Goal: Task Accomplishment & Management: Manage account settings

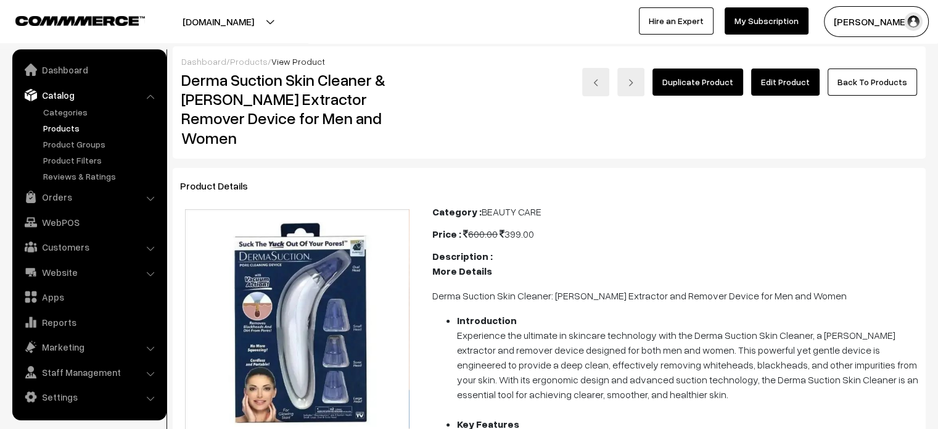
click at [230, 62] on link "Products" at bounding box center [249, 61] width 38 height 10
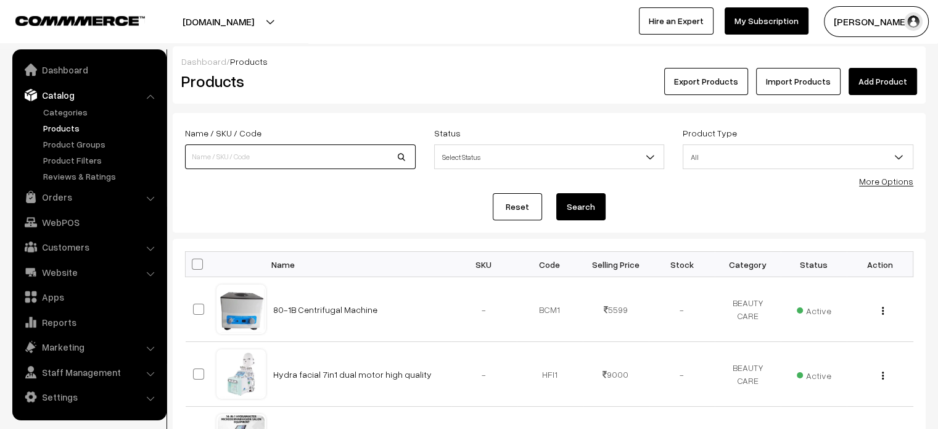
click at [287, 159] on input at bounding box center [300, 156] width 231 height 25
paste input "Color beaute hair color gel 1000ml"
type input "Color beaute hair color gel 1000ml"
click at [582, 209] on button "Search" at bounding box center [580, 206] width 49 height 27
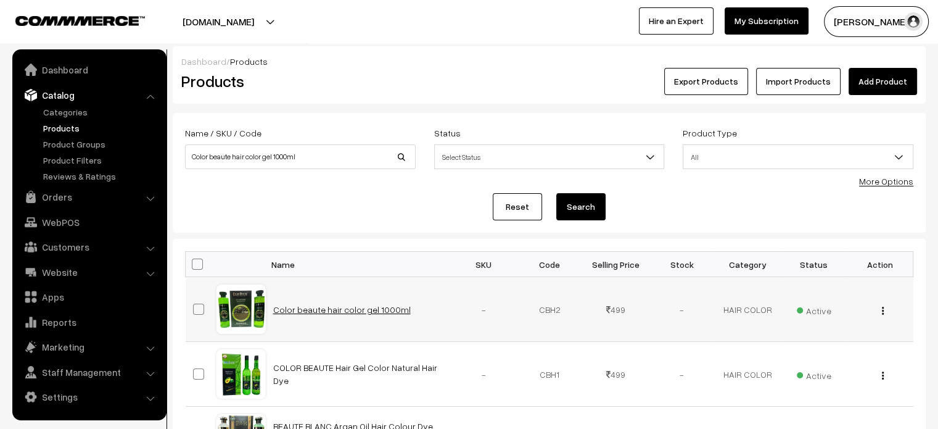
click at [292, 310] on link "Color beaute hair color gel 1000ml" at bounding box center [342, 309] width 138 height 10
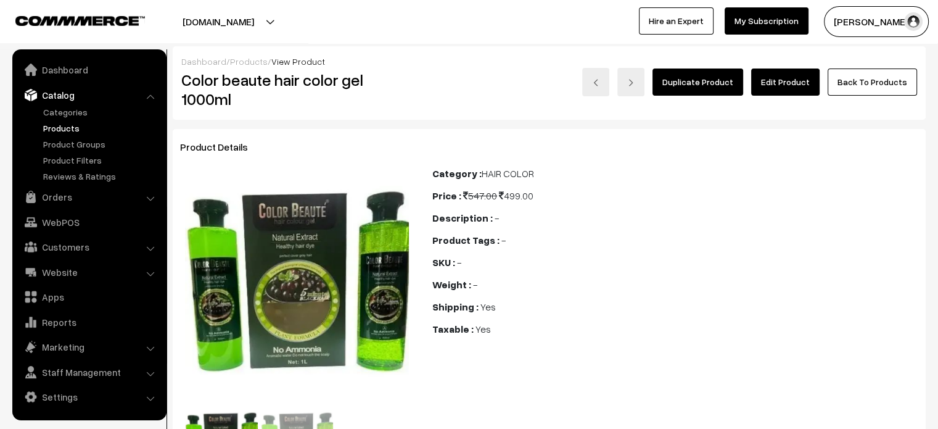
click at [794, 78] on link "Edit Product" at bounding box center [785, 81] width 68 height 27
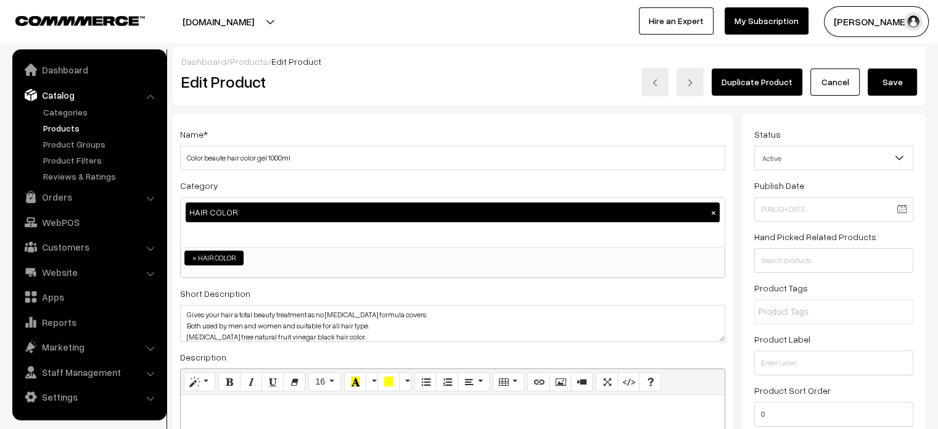
click at [242, 62] on link "Products" at bounding box center [249, 61] width 38 height 10
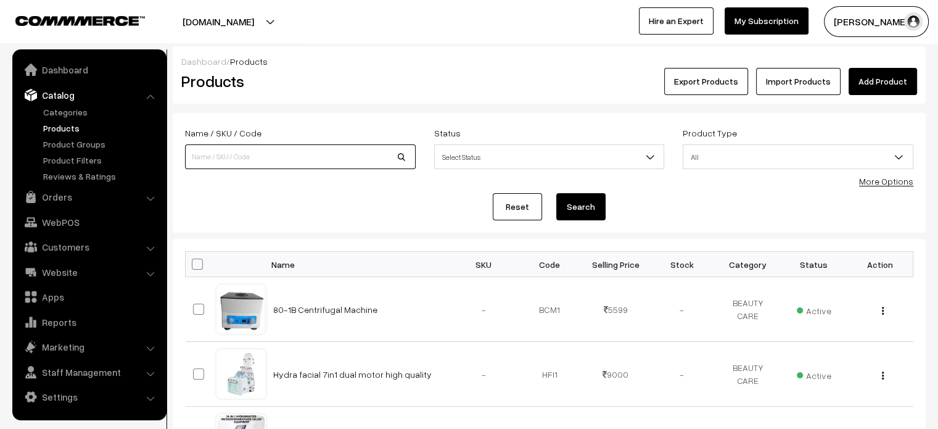
click at [304, 148] on input at bounding box center [300, 156] width 231 height 25
paste input "GRASS HERB's Natural Fruit Hair Dye (Black)"
type input "GRASS HERB's Natural Fruit Hair Dye (Black)"
click at [898, 78] on link "Add Product" at bounding box center [883, 81] width 68 height 27
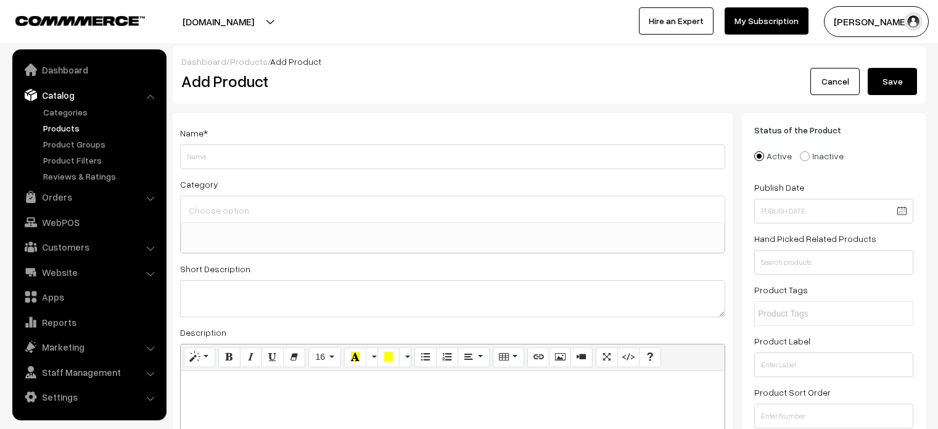
select select
click at [245, 64] on link "Products" at bounding box center [249, 61] width 38 height 10
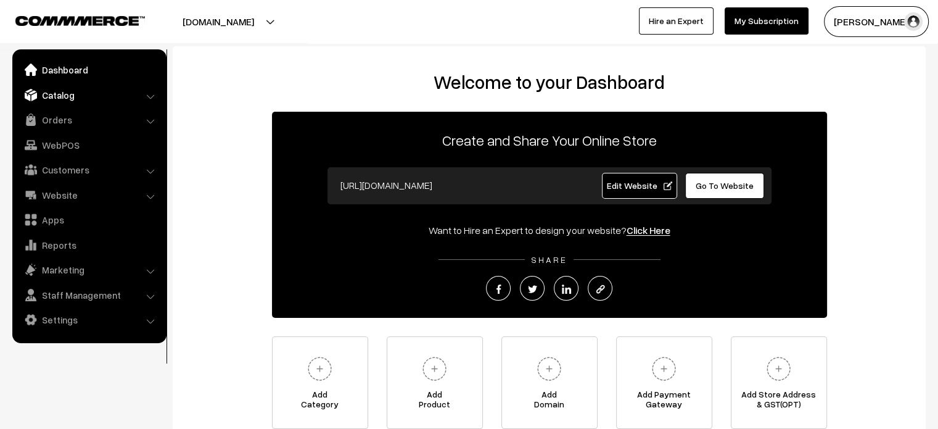
click at [65, 96] on link "Catalog" at bounding box center [88, 95] width 147 height 22
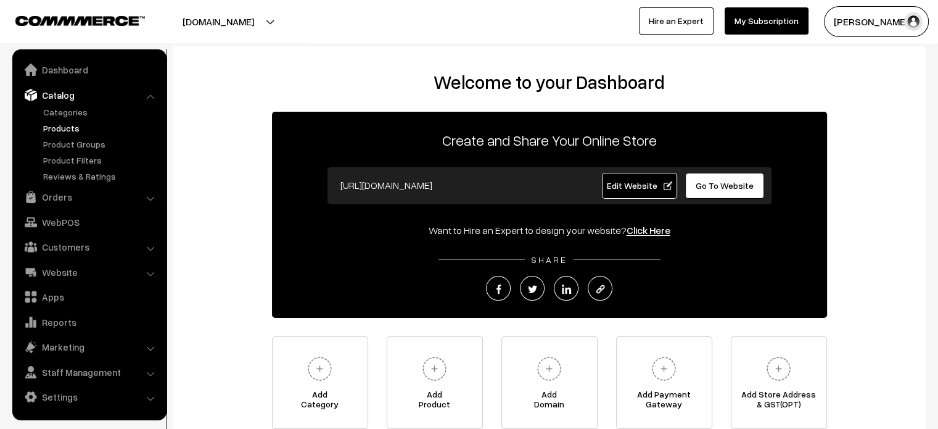
click at [67, 126] on link "Products" at bounding box center [101, 128] width 122 height 13
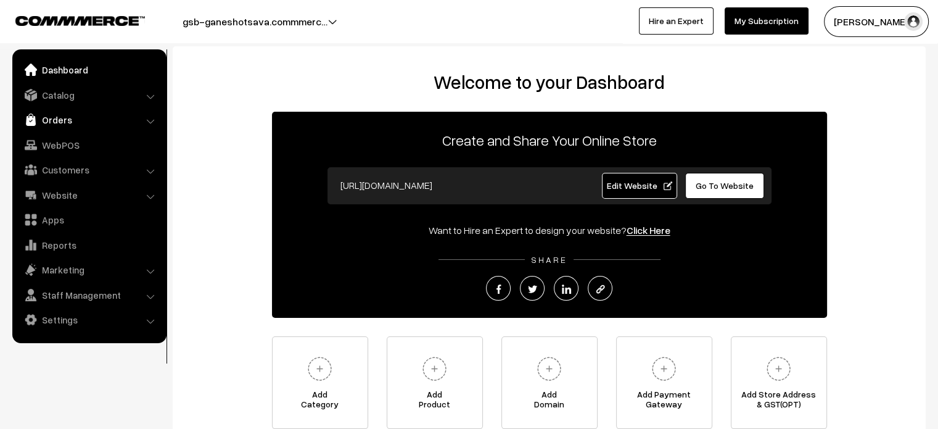
click at [56, 126] on link "Orders" at bounding box center [88, 120] width 147 height 22
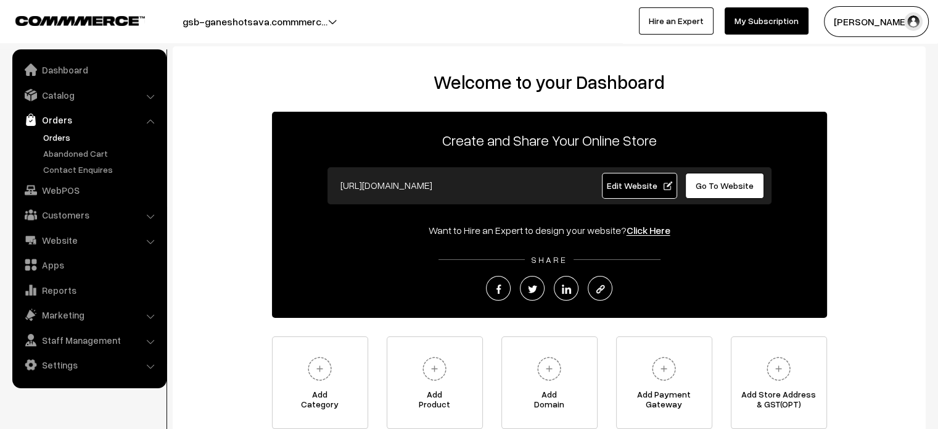
click at [59, 136] on link "Orders" at bounding box center [101, 137] width 122 height 13
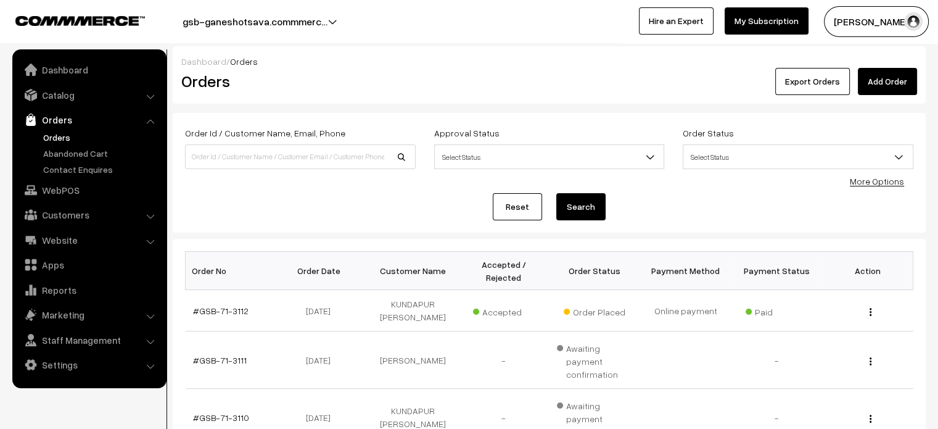
scroll to position [439, 0]
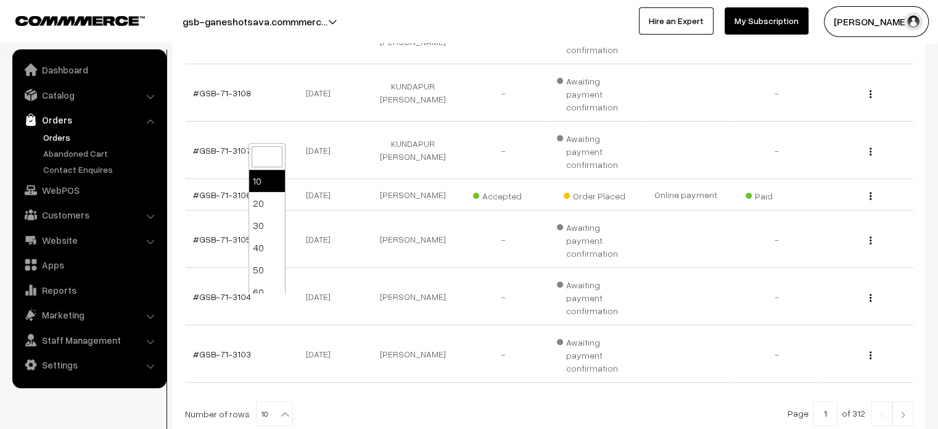
click at [281, 408] on b at bounding box center [285, 414] width 12 height 12
select select "100"
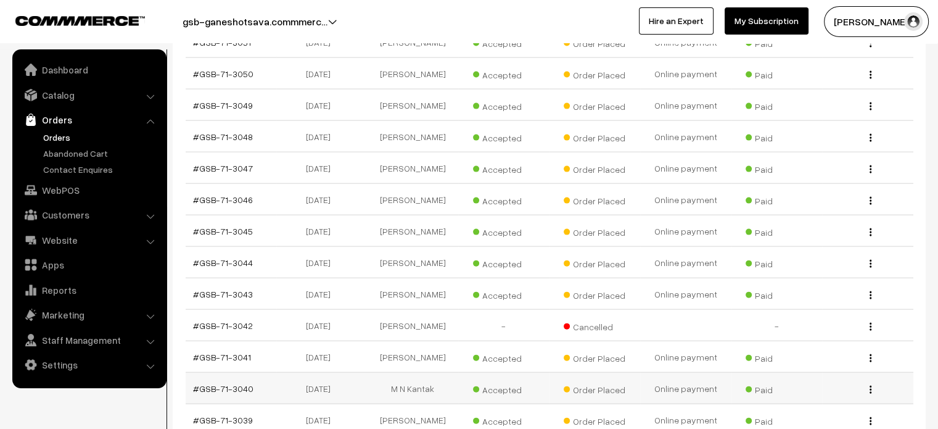
scroll to position [2681, 0]
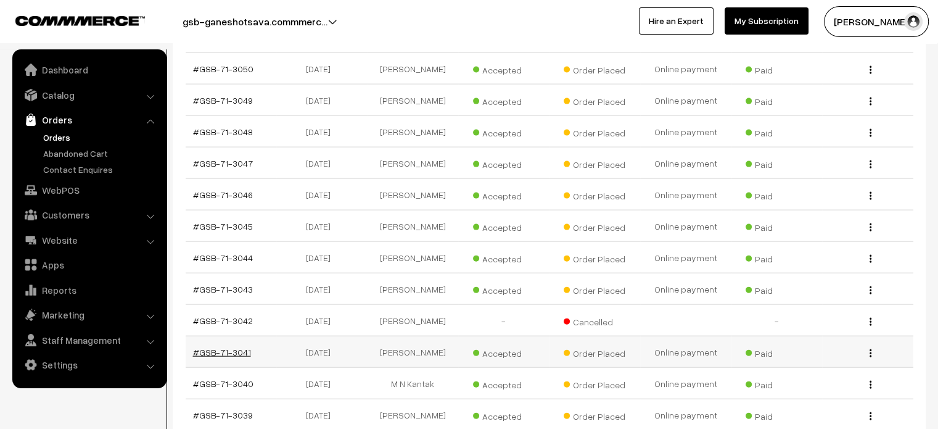
click at [227, 347] on link "#GSB-71-3041" at bounding box center [222, 352] width 58 height 10
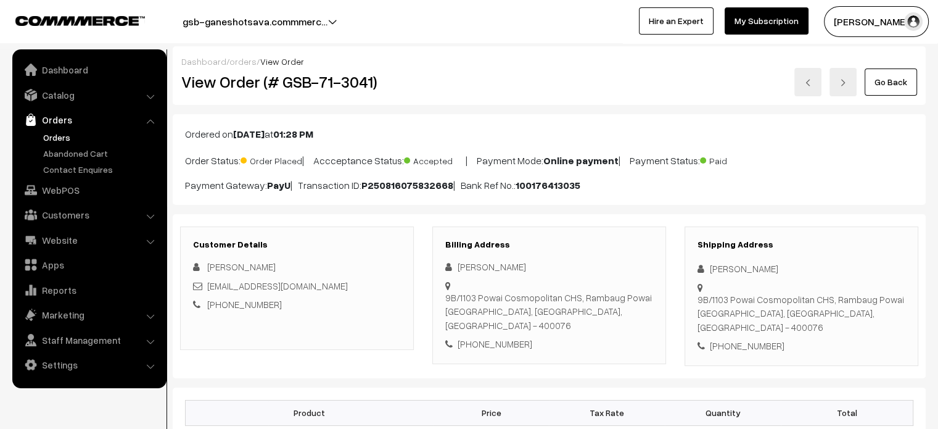
click at [809, 83] on img at bounding box center [807, 82] width 7 height 7
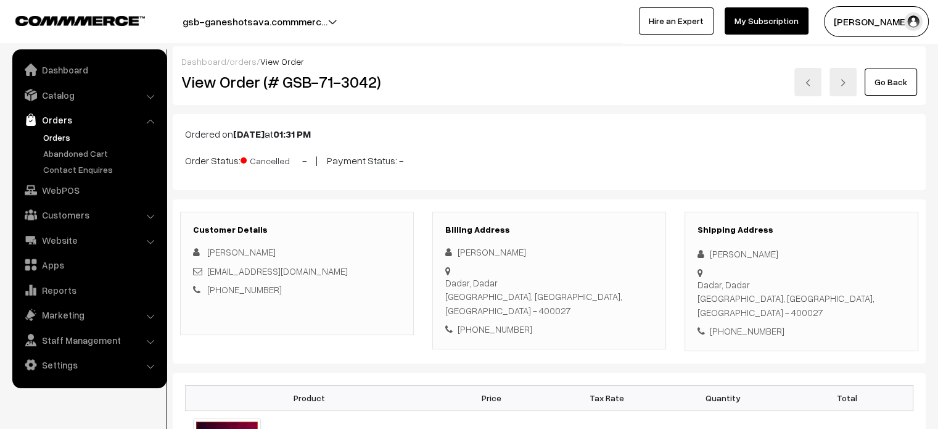
click at [855, 78] on link at bounding box center [843, 82] width 27 height 28
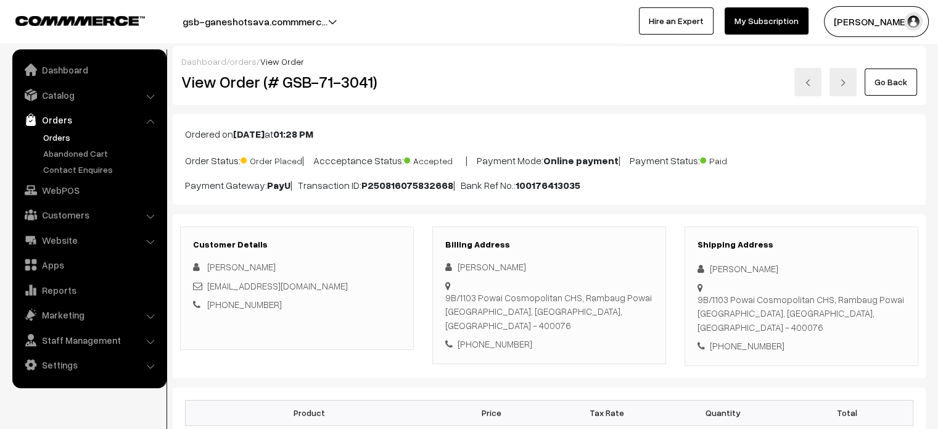
click at [848, 88] on link at bounding box center [843, 82] width 27 height 28
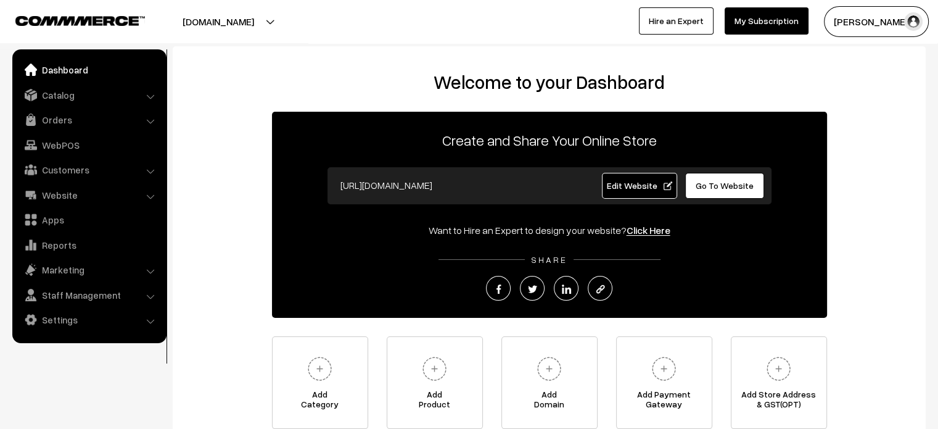
click at [368, 66] on div "Welcome to your Dashboard Create and Share Your Online Store [URL][DOMAIN_NAME]…" at bounding box center [549, 252] width 753 height 413
click at [296, 78] on h2 "Welcome to your Dashboard" at bounding box center [549, 82] width 728 height 22
click at [220, 101] on div "Welcome to your Dashboard Create and Share Your Online Store [URL][DOMAIN_NAME]…" at bounding box center [549, 250] width 728 height 358
click at [70, 97] on link "Catalog" at bounding box center [88, 95] width 147 height 22
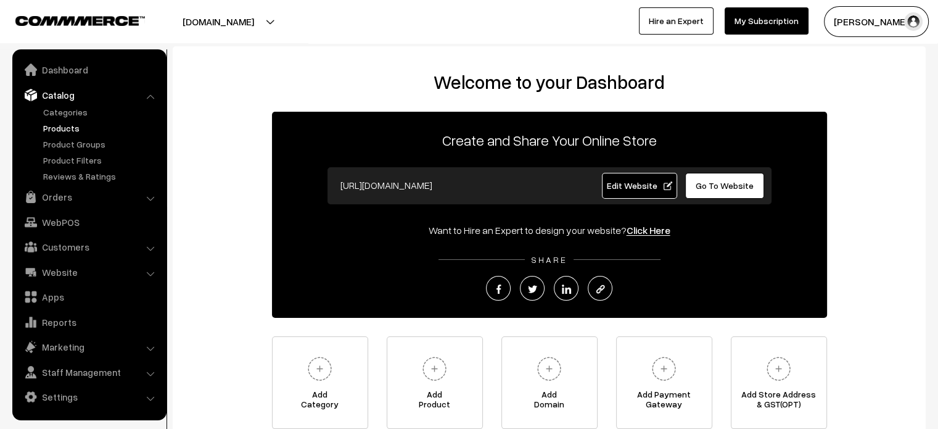
click at [71, 126] on link "Products" at bounding box center [101, 128] width 122 height 13
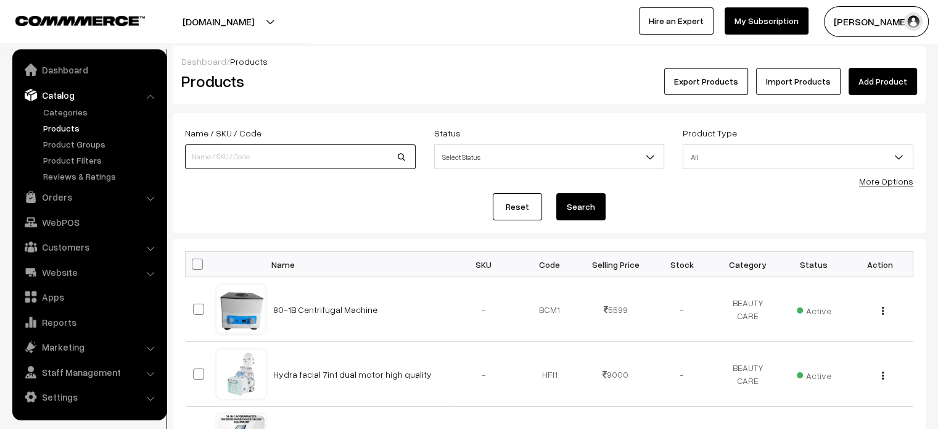
paste input "GRASS HERB's Natural Fruit Hair Dye (Black)"
click at [273, 155] on input "GRASS HERB's Natural Fruit Hair Dye (Black)" at bounding box center [300, 156] width 231 height 25
type input "GRASS HERB's Natural Fruit Hair Dye (Black)"
click at [570, 209] on button "Search" at bounding box center [580, 206] width 49 height 27
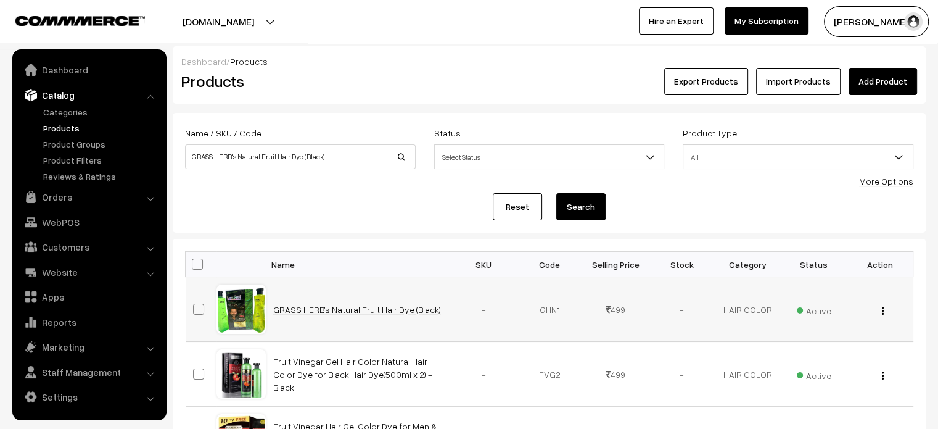
click at [361, 310] on link "GRASS HERB's Natural Fruit Hair Dye (Black)" at bounding box center [357, 309] width 168 height 10
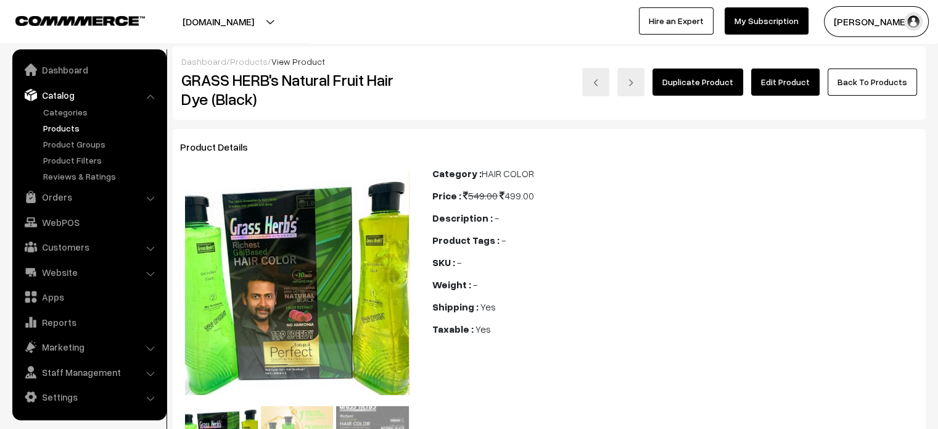
click at [799, 87] on link "Edit Product" at bounding box center [785, 81] width 68 height 27
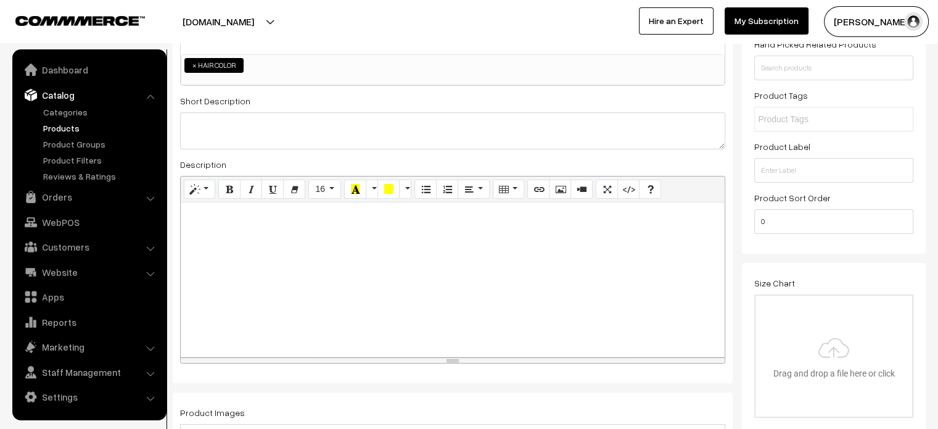
scroll to position [200, 0]
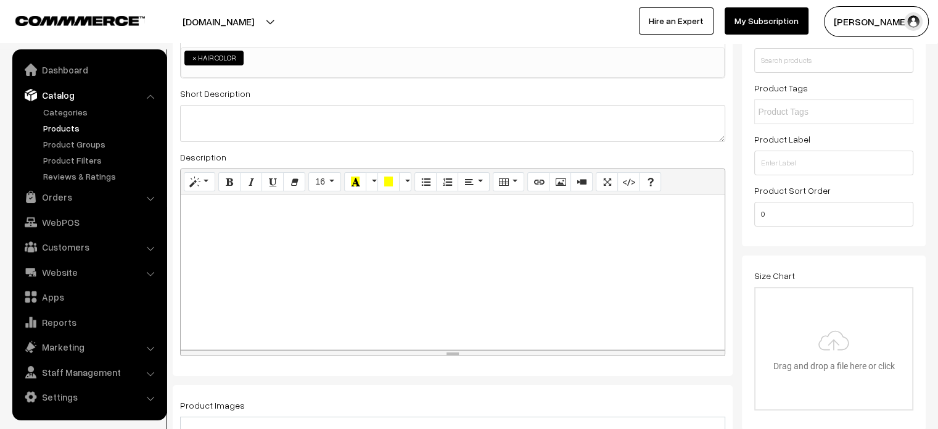
click at [287, 254] on div at bounding box center [453, 272] width 544 height 154
paste div
click at [191, 205] on p ""Colour: Black" at bounding box center [453, 208] width 532 height 15
click at [328, 254] on p "It works as a nice hair product"" at bounding box center [453, 257] width 532 height 15
click at [405, 301] on div ""olour: Black Type: Natural fruit hair dye It works as a nice hair product." at bounding box center [453, 272] width 544 height 154
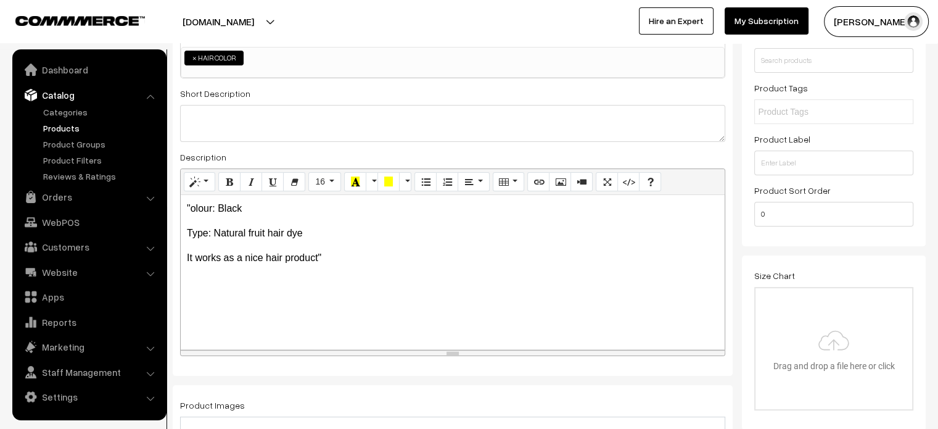
click at [189, 205] on p ""olour: Black" at bounding box center [453, 208] width 532 height 15
click at [190, 209] on p ""Colour: Black" at bounding box center [453, 208] width 532 height 15
click at [347, 255] on p "It works as a nice hair product"" at bounding box center [453, 257] width 532 height 15
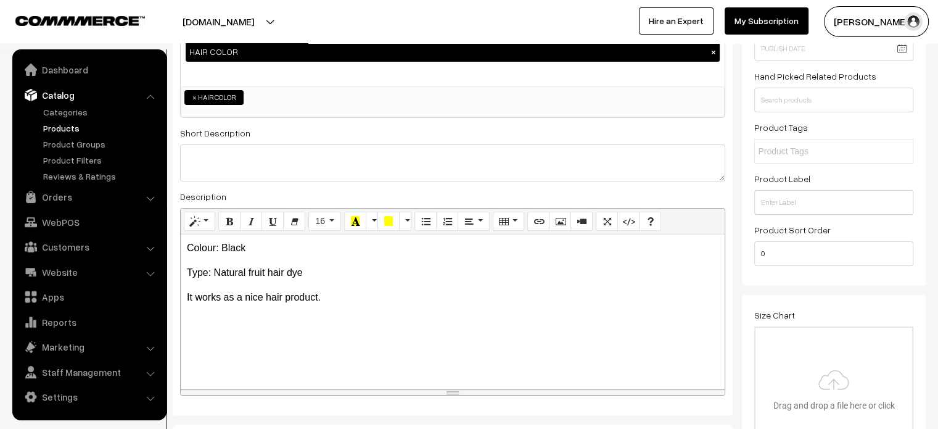
scroll to position [158, 0]
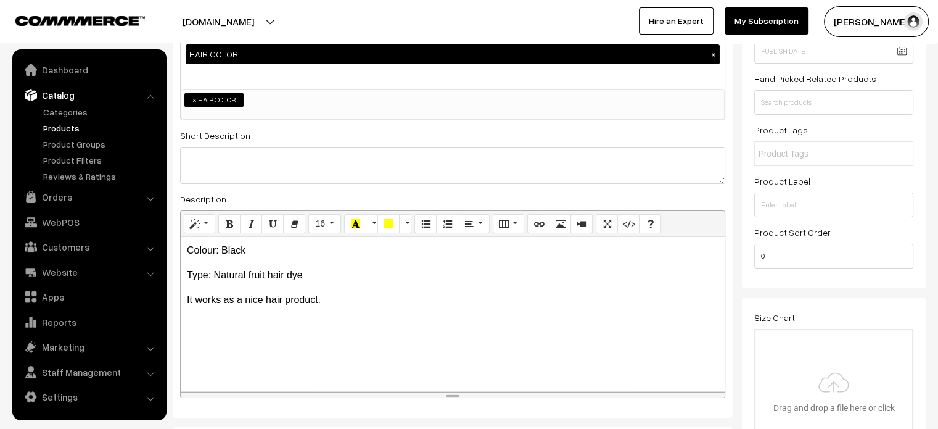
click at [197, 255] on p "Colour: Black" at bounding box center [453, 250] width 532 height 15
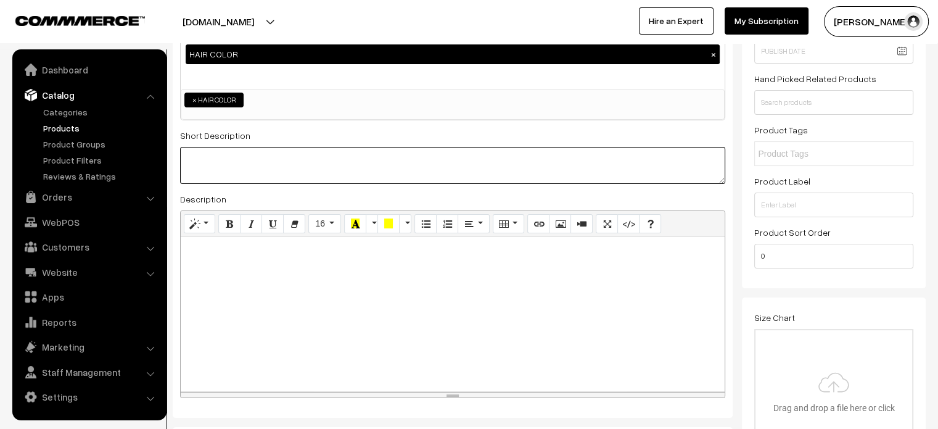
click at [232, 163] on textarea at bounding box center [452, 165] width 545 height 37
paste textarea "Colour: Black Type: Natural fruit hair dye It works as a nice hair product."
click at [227, 165] on textarea "Colour: Black Type: Natural fruit hair dye It works as a nice hair product." at bounding box center [452, 165] width 545 height 37
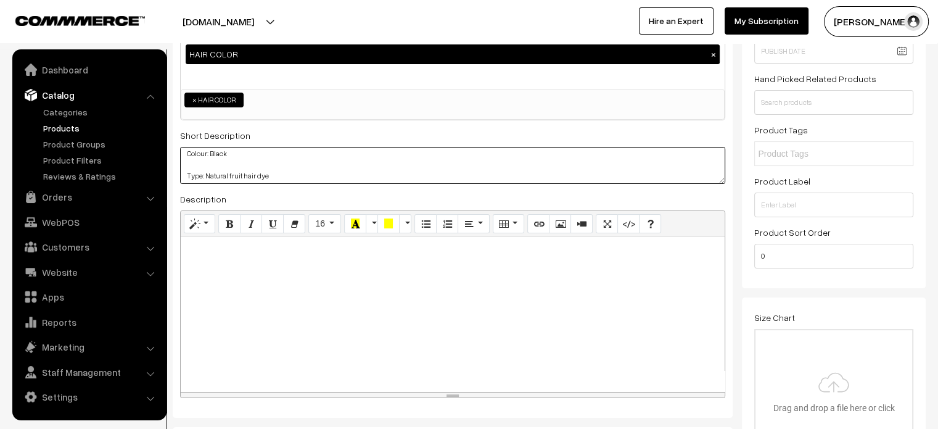
click at [190, 162] on textarea "Colour: Black Type: Natural fruit hair dye It works as a nice hair product." at bounding box center [452, 165] width 545 height 37
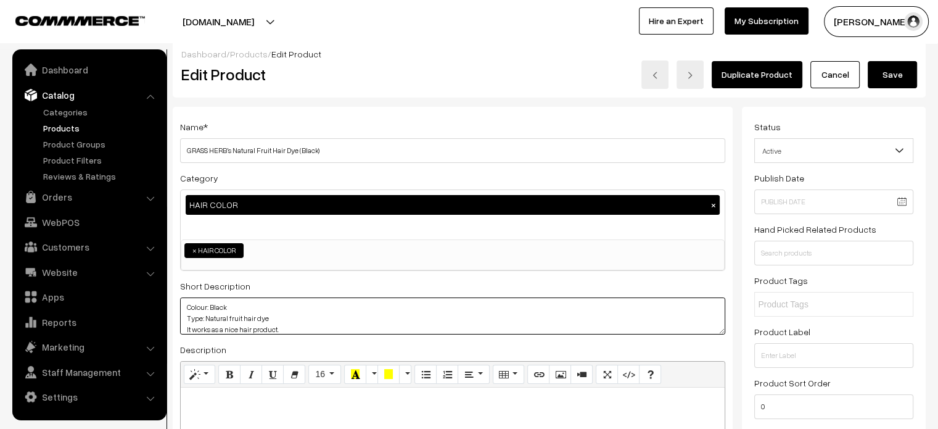
scroll to position [0, 0]
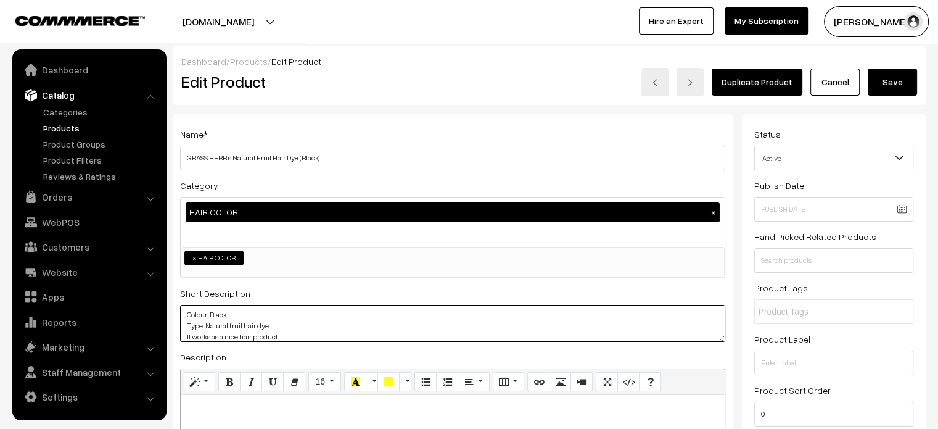
type textarea "Colour: Black Type: Natural fruit hair dye It works as a nice hair product."
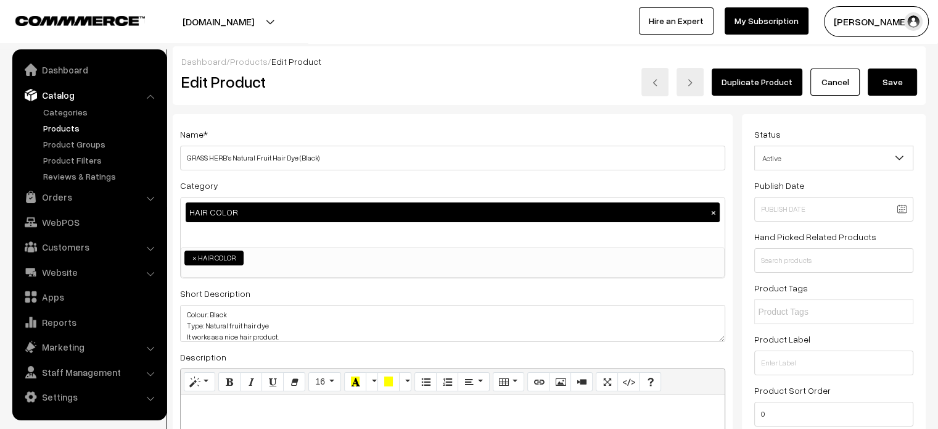
click at [899, 90] on button "Save" at bounding box center [892, 81] width 49 height 27
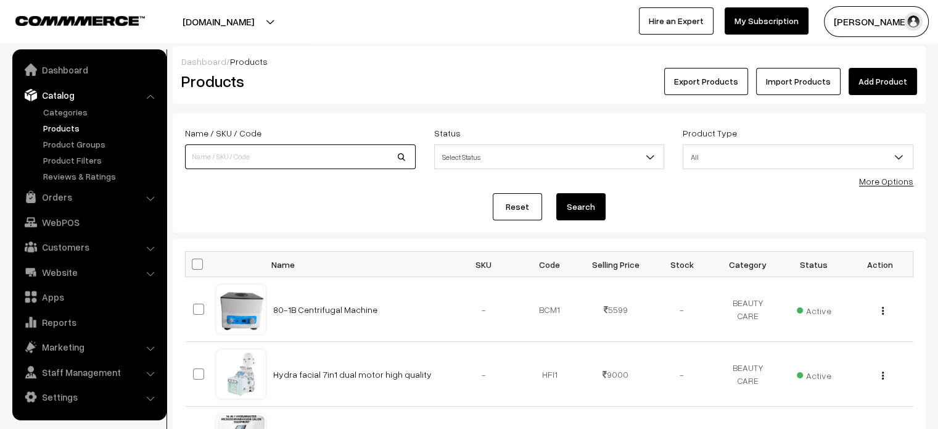
click at [252, 154] on input at bounding box center [300, 156] width 231 height 25
paste input "[MEDICAL_DATA] Hair Dye Color Gel 500ml*2 bottle"
type input "[MEDICAL_DATA] Hair Dye Color Gel 500ml*2 bottle"
click at [590, 213] on button "Search" at bounding box center [580, 206] width 49 height 27
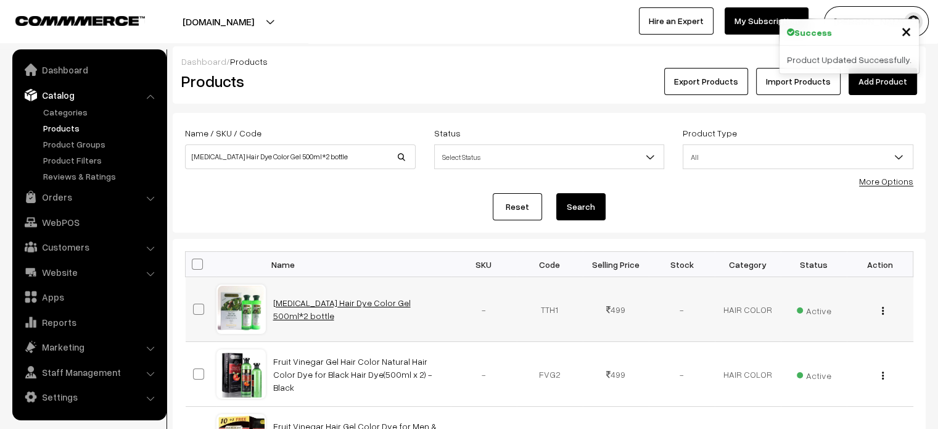
click at [333, 305] on link "[MEDICAL_DATA] Hair Dye Color Gel 500ml*2 bottle" at bounding box center [342, 308] width 138 height 23
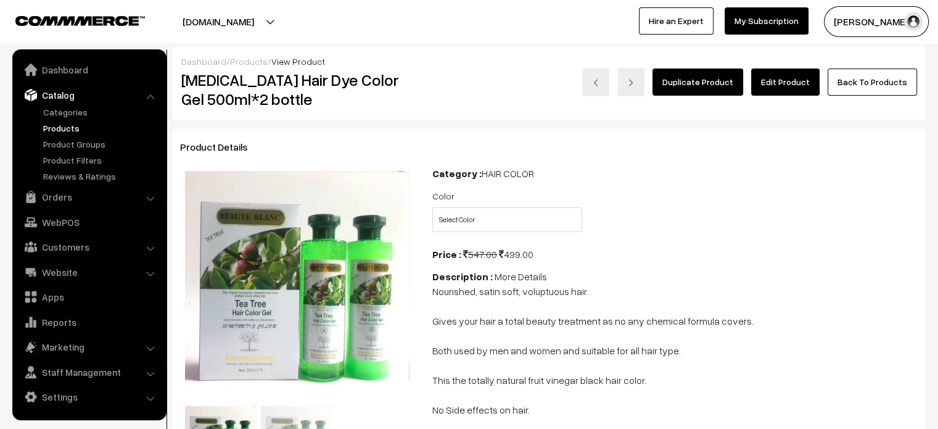
click at [775, 96] on div "Duplicate Product Edit Product Back To Products" at bounding box center [675, 89] width 503 height 43
click at [787, 86] on link "Edit Product" at bounding box center [785, 81] width 68 height 27
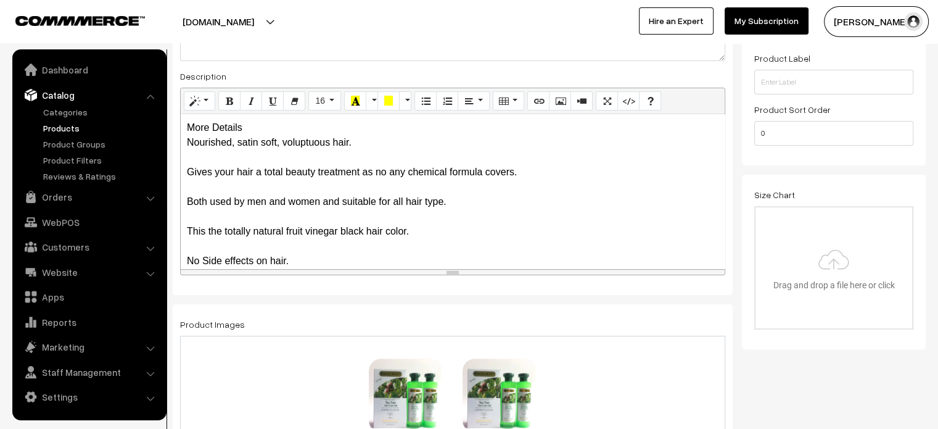
scroll to position [279, 0]
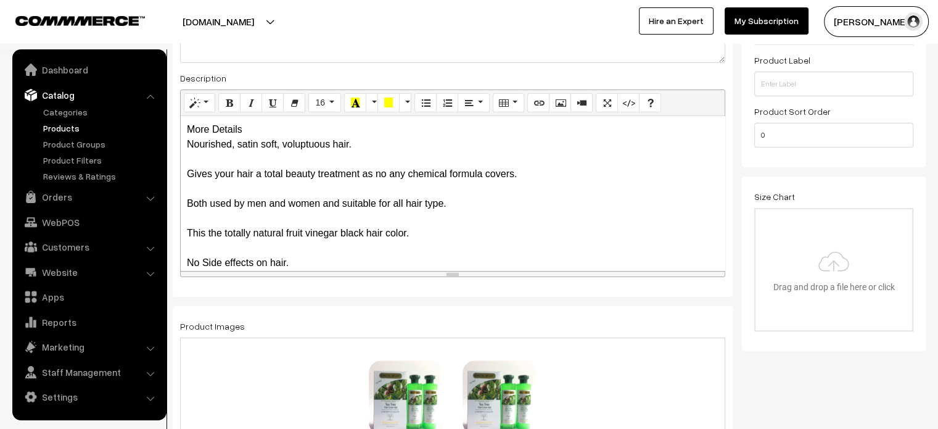
click at [249, 133] on div "More Details Nourished, satin soft, voluptuous hair. Gives your hair a total be…" at bounding box center [453, 193] width 544 height 154
click at [258, 130] on div "More Details Nourished, satin soft, voluptuous hair. Gives your hair a total be…" at bounding box center [453, 193] width 544 height 154
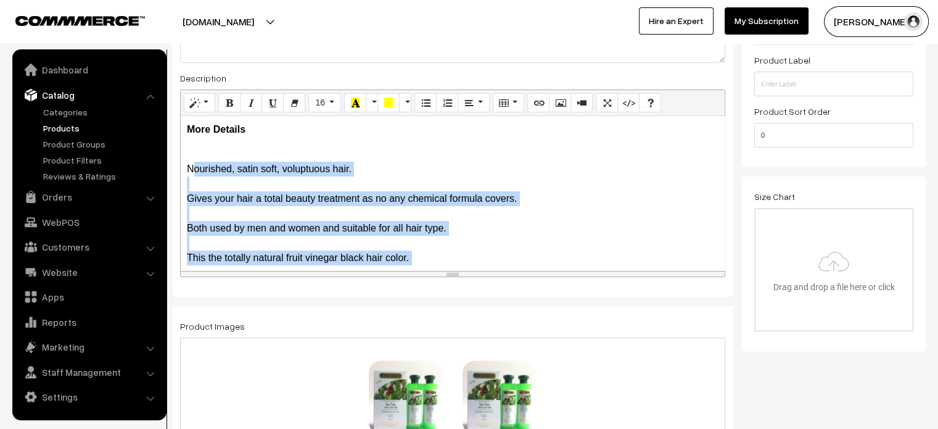
scroll to position [40, 0]
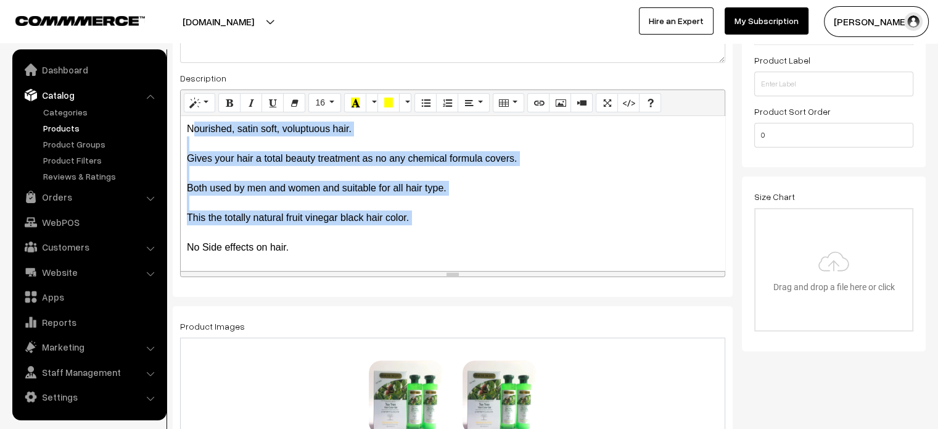
drag, startPoint x: 185, startPoint y: 169, endPoint x: 343, endPoint y: 268, distance: 186.5
click at [343, 268] on div "More Details Nourished, satin soft, voluptuous hair. Gives your hair a total be…" at bounding box center [453, 193] width 544 height 154
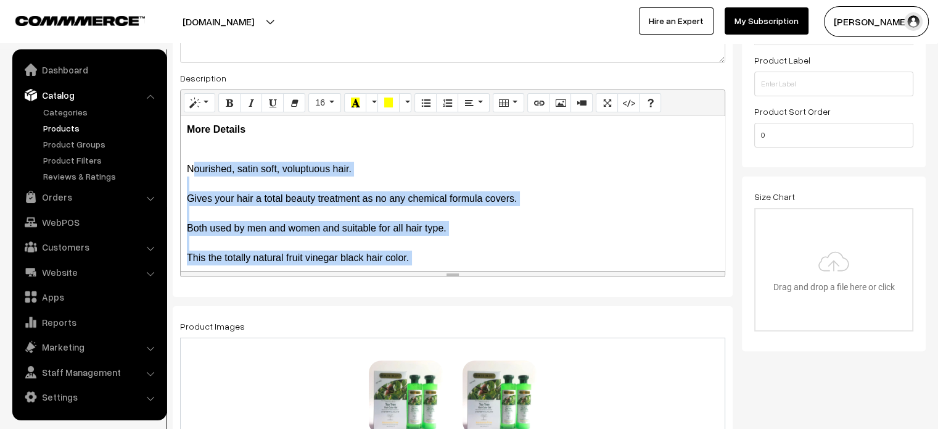
click at [202, 188] on p "Nourished, satin soft, voluptuous hair. Gives your hair a total beauty treatmen…" at bounding box center [453, 221] width 532 height 148
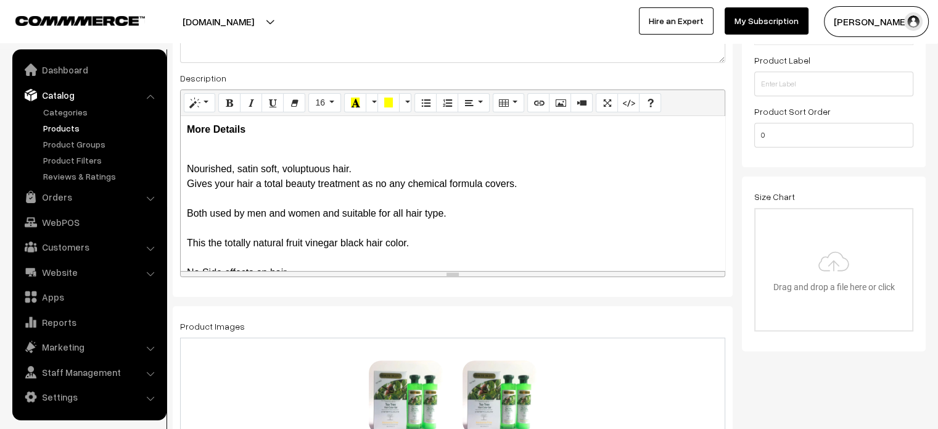
click at [193, 195] on p "Nourished, satin soft, voluptuous hair. Gives your hair a total beauty treatmen…" at bounding box center [453, 213] width 532 height 133
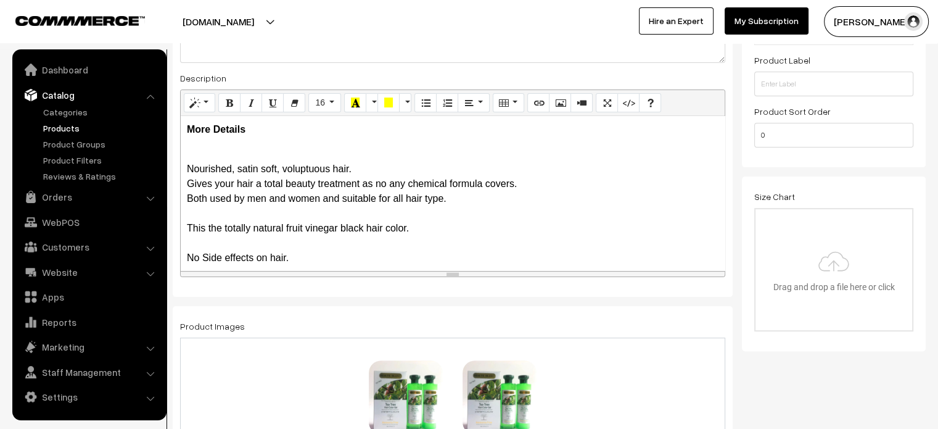
click at [192, 216] on p "Nourished, satin soft, voluptuous hair. Gives your hair a total beauty treatmen…" at bounding box center [453, 206] width 532 height 118
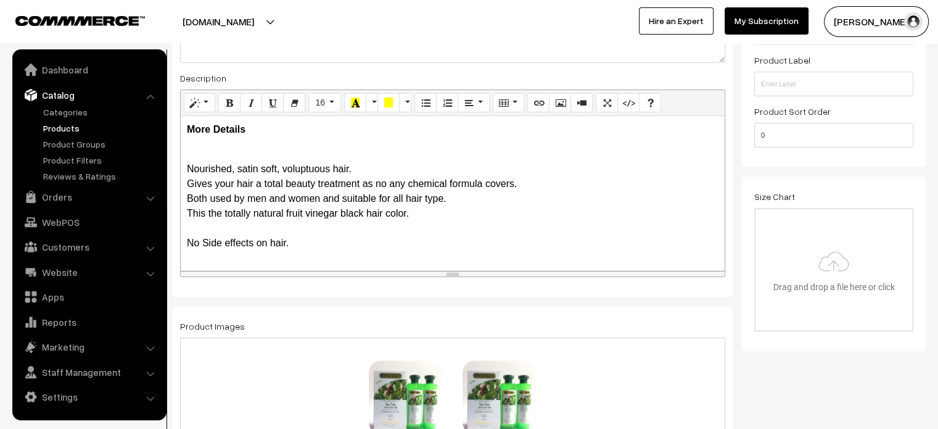
click at [189, 226] on p "Nourished, satin soft, voluptuous hair. Gives your hair a total beauty treatmen…" at bounding box center [453, 199] width 532 height 104
click at [188, 159] on p "Nourished, satin soft, voluptuous hair. Gives your hair a total beauty treatmen…" at bounding box center [453, 191] width 532 height 89
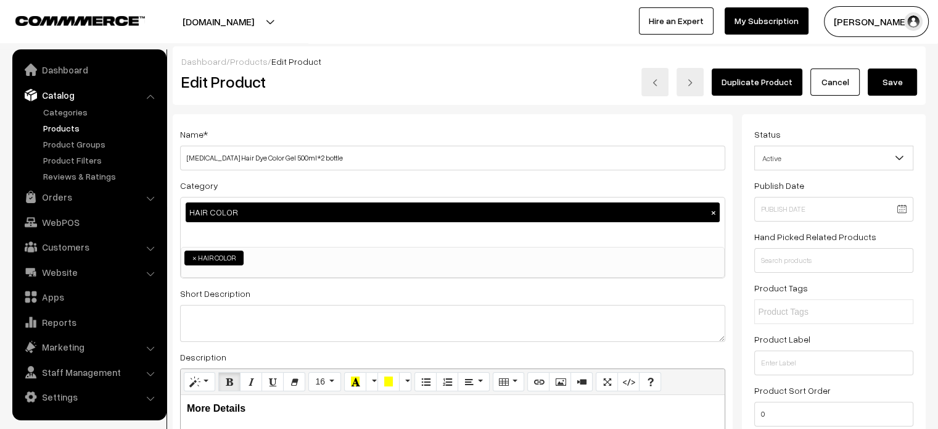
click at [912, 78] on button "Save" at bounding box center [892, 81] width 49 height 27
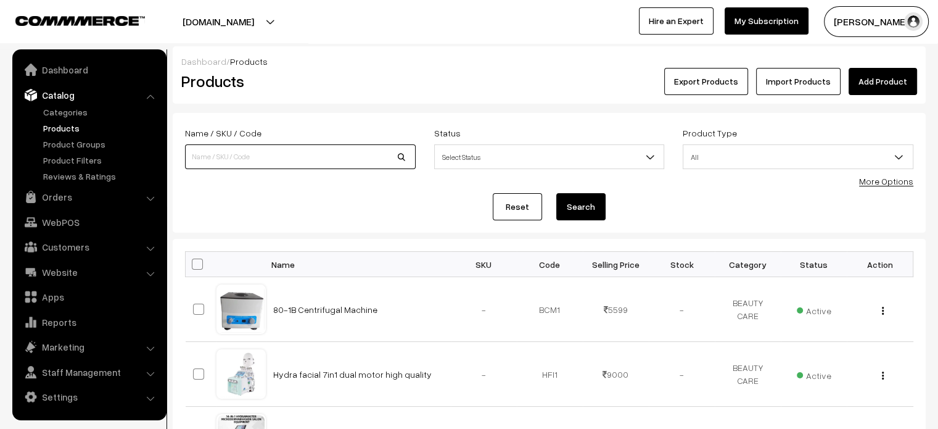
click at [265, 160] on input at bounding box center [300, 156] width 231 height 25
paste input "[MEDICAL_DATA] Hair Dye Color Gel 500ml*2 bottle"
type input "[MEDICAL_DATA] Hair Dye Color Gel 500ml*2 bottle"
click at [564, 207] on button "Search" at bounding box center [580, 206] width 49 height 27
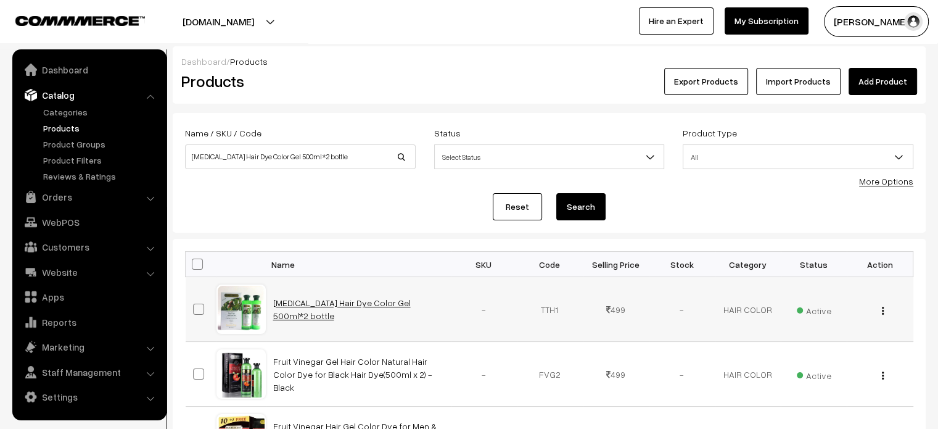
click at [345, 310] on link "[MEDICAL_DATA] Hair Dye Color Gel 500ml*2 bottle" at bounding box center [342, 308] width 138 height 23
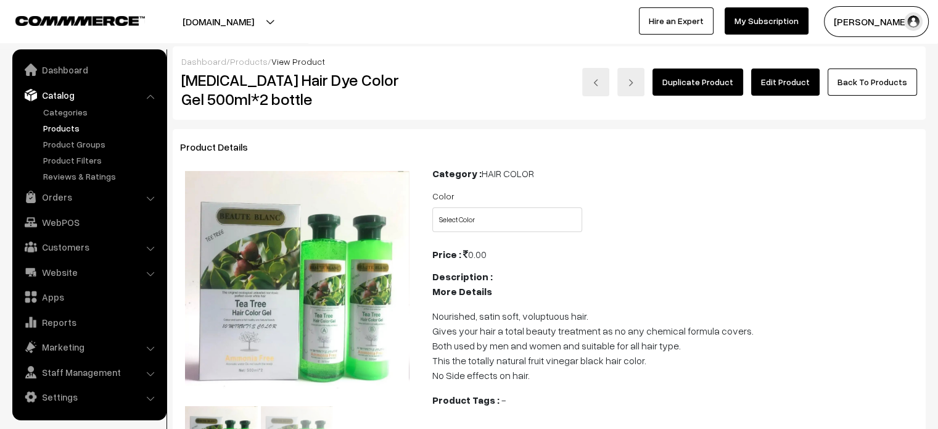
click at [783, 81] on link "Edit Product" at bounding box center [785, 81] width 68 height 27
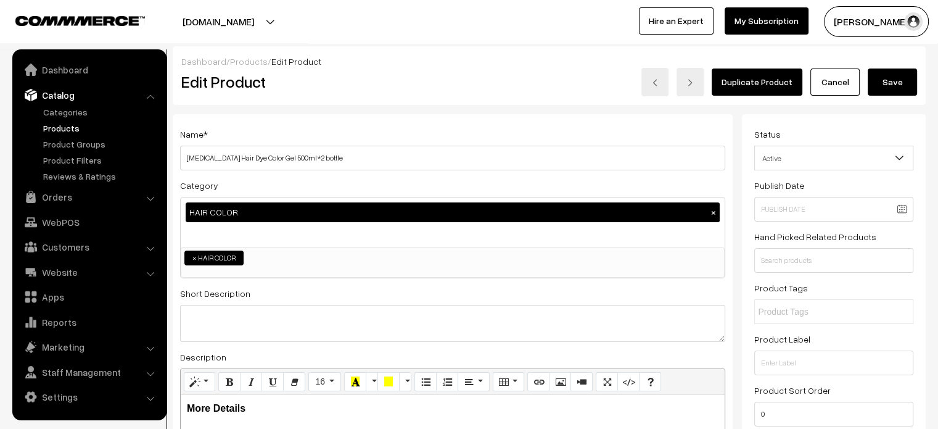
click at [250, 62] on link "Products" at bounding box center [249, 61] width 38 height 10
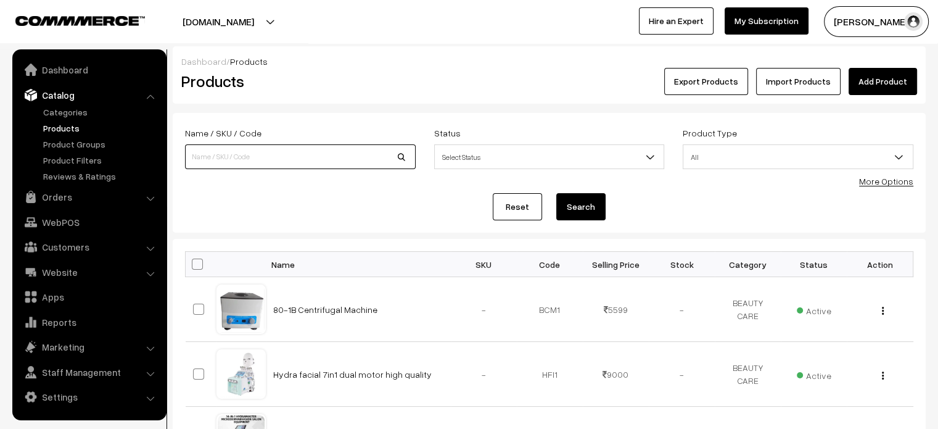
click at [220, 152] on input at bounding box center [300, 156] width 231 height 25
paste input "Mint Hair Color Gel 500*2 BLACK"
type input "Mint Hair Color Gel 500*2 BLACK"
click at [593, 202] on button "Search" at bounding box center [580, 206] width 49 height 27
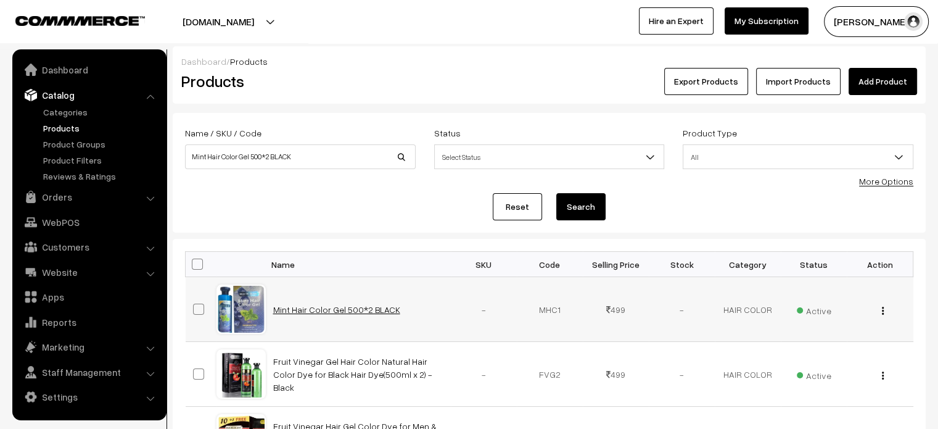
click at [326, 307] on link "Mint Hair Color Gel 500*2 BLACK" at bounding box center [336, 309] width 127 height 10
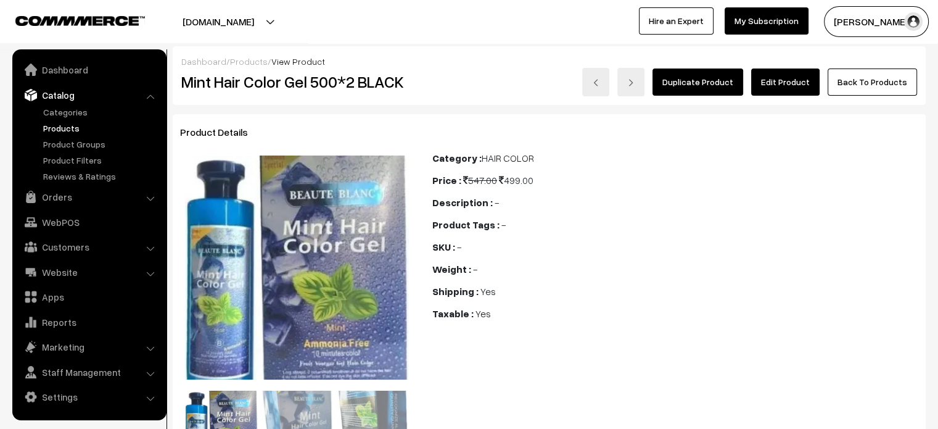
click at [796, 74] on link "Edit Product" at bounding box center [785, 81] width 68 height 27
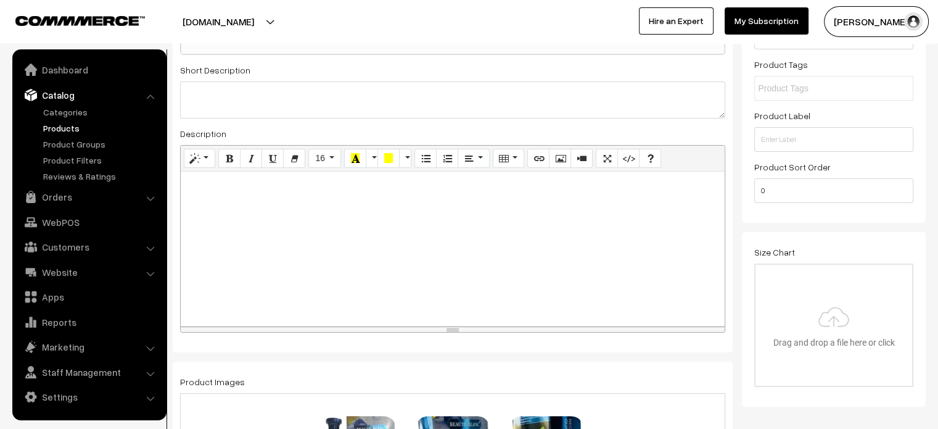
scroll to position [225, 0]
click at [324, 199] on div at bounding box center [453, 247] width 544 height 154
paste div
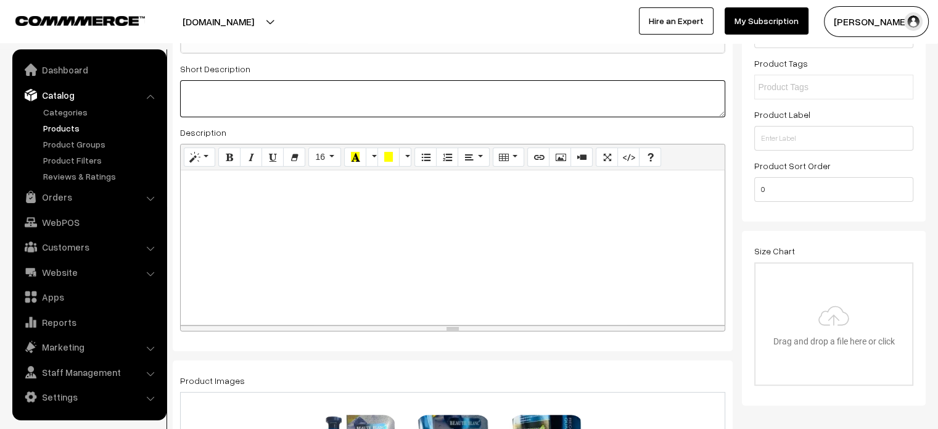
paste textarea "Mint Hair Color Gel 500*2 BLACK"
click at [266, 102] on textarea at bounding box center [452, 98] width 545 height 37
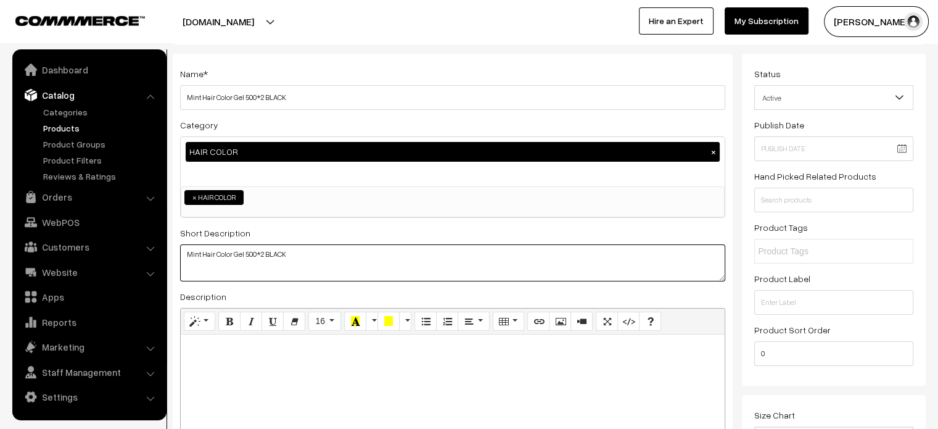
scroll to position [0, 0]
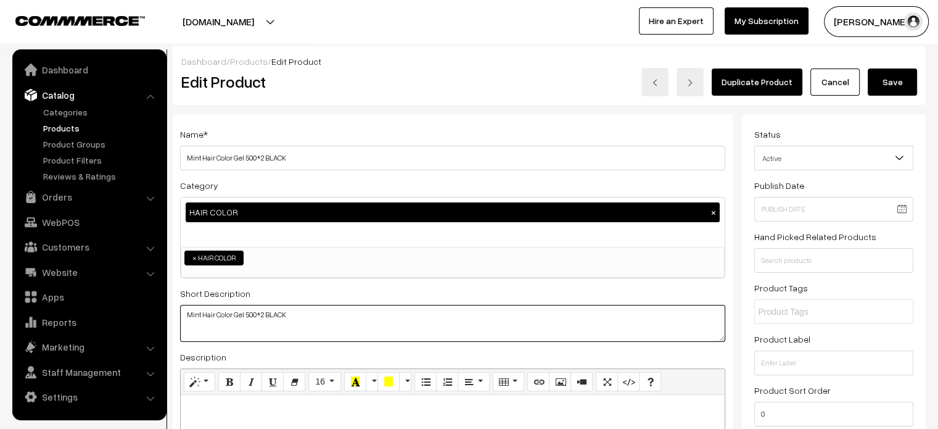
type textarea "Mint Hair Color Gel 500*2 BLACK"
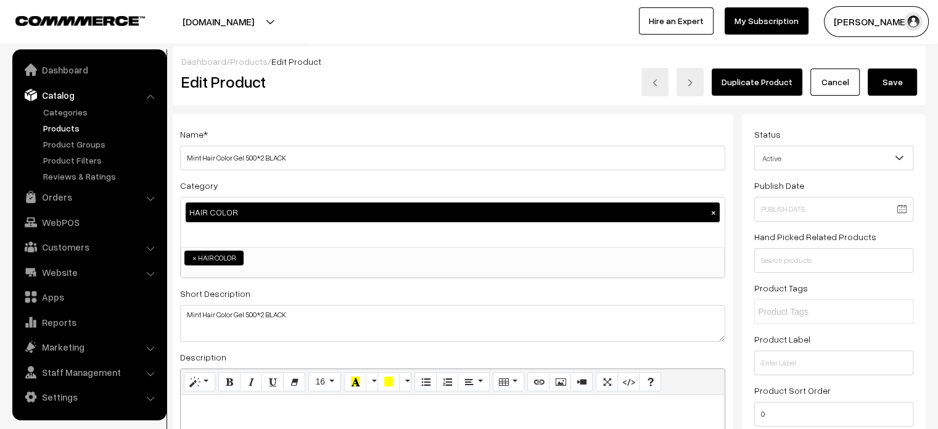
click at [885, 88] on button "Save" at bounding box center [892, 81] width 49 height 27
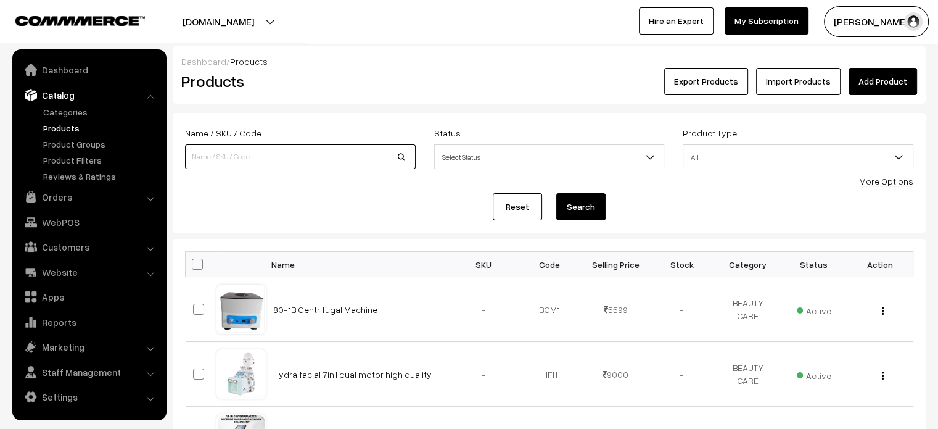
paste input "Fruit Vinegar Hair Gel Color Dye for Men & Women- 30ml x 11 (10 + 1 Free Pouch)…"
click at [247, 162] on input "Fruit Vinegar Hair Gel Color Dye for Men & Women- 30ml x 11 (10 + 1 Free Pouch)…" at bounding box center [300, 156] width 231 height 25
type input "Fruit Vinegar Hair Gel Color Dye for Men & Women- 30ml x 11 (10 + 1 Free Pouch)…"
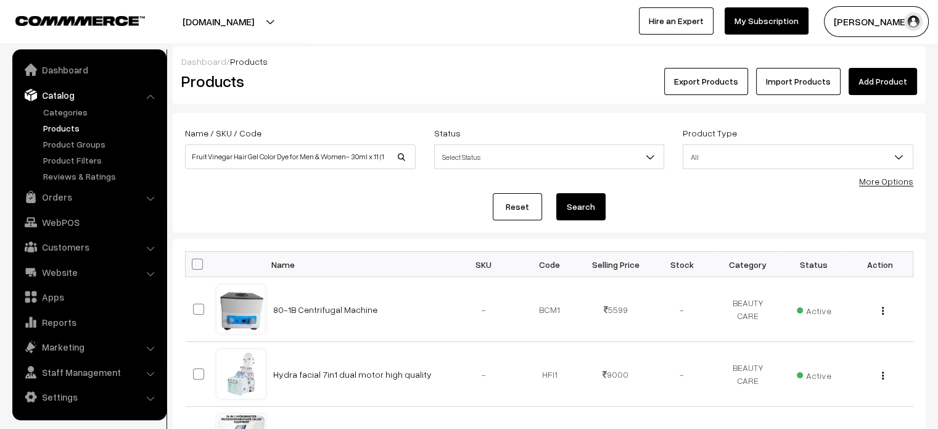
click at [568, 197] on button "Search" at bounding box center [580, 206] width 49 height 27
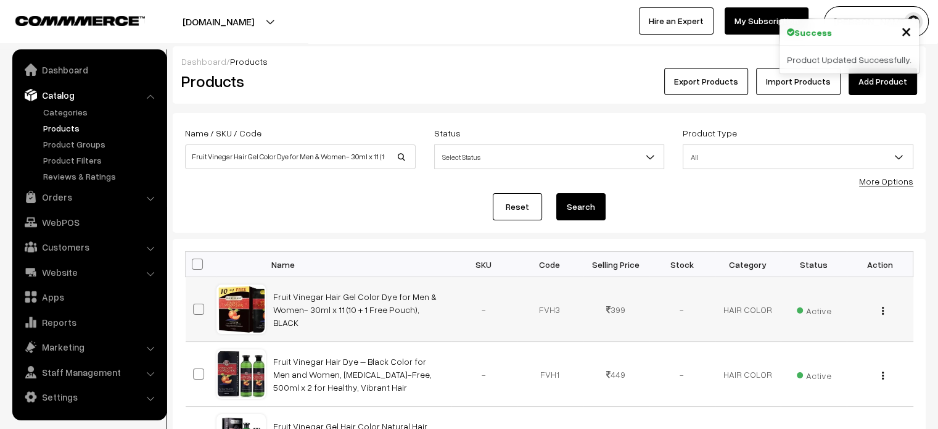
click at [333, 293] on td "Fruit Vinegar Hair Gel Color Dye for Men & Women- 30ml x 11 (10 + 1 Free Pouch)…" at bounding box center [358, 309] width 185 height 65
click at [332, 306] on link "Fruit Vinegar Hair Gel Color Dye for Men & Women- 30ml x 11 (10 + 1 Free Pouch)…" at bounding box center [354, 309] width 163 height 36
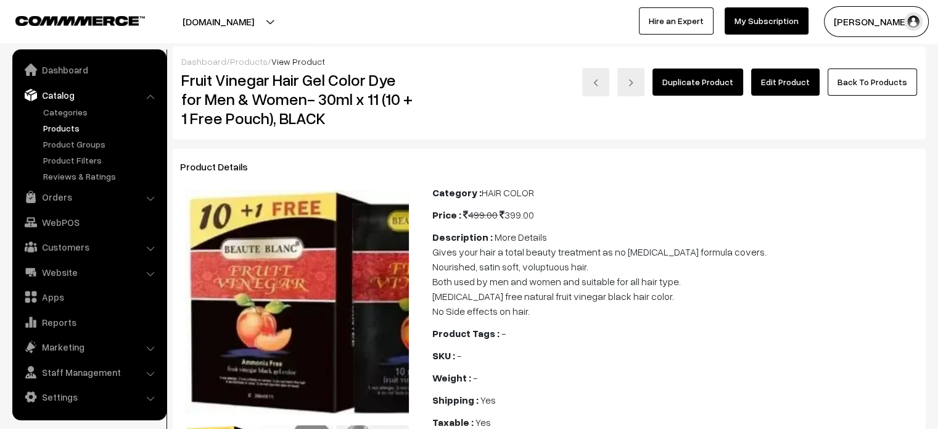
click at [794, 83] on link "Edit Product" at bounding box center [785, 81] width 68 height 27
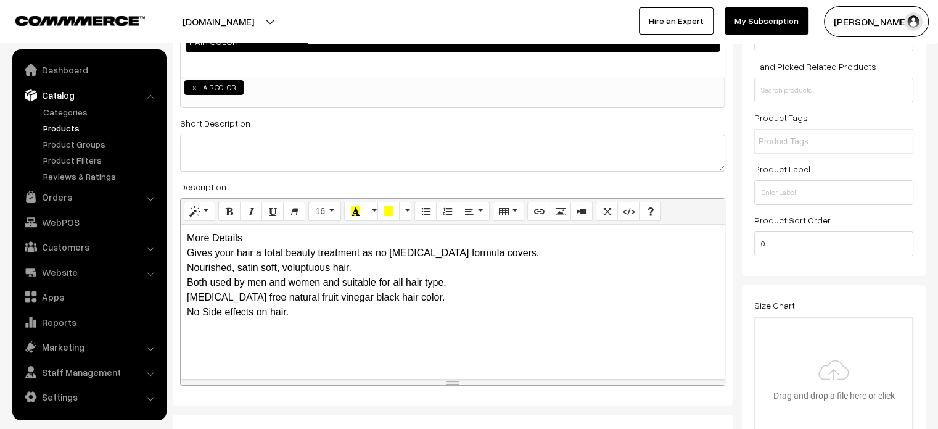
scroll to position [185, 0]
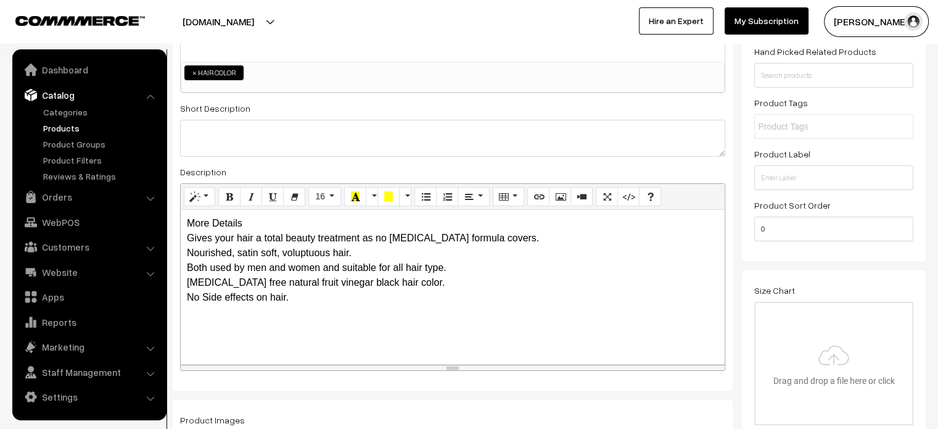
click at [242, 226] on div "More Details Gives your hair a total beauty treatment as no ammonia formula cov…" at bounding box center [453, 287] width 544 height 154
click at [264, 225] on div "More Details Gives your hair a total beauty treatment as no ammonia formula cov…" at bounding box center [453, 287] width 544 height 154
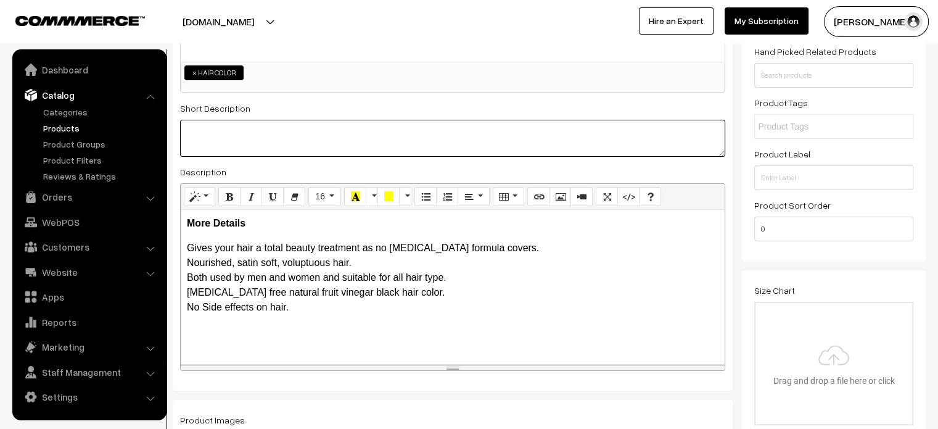
click at [326, 142] on textarea at bounding box center [452, 138] width 545 height 37
paste textarea ""Gives your hair a total beauty treatment as no ammonia formula covers. Nourish…"
type textarea ""Gives your hair a total beauty treatment as no ammonia formula covers. Nourish…"
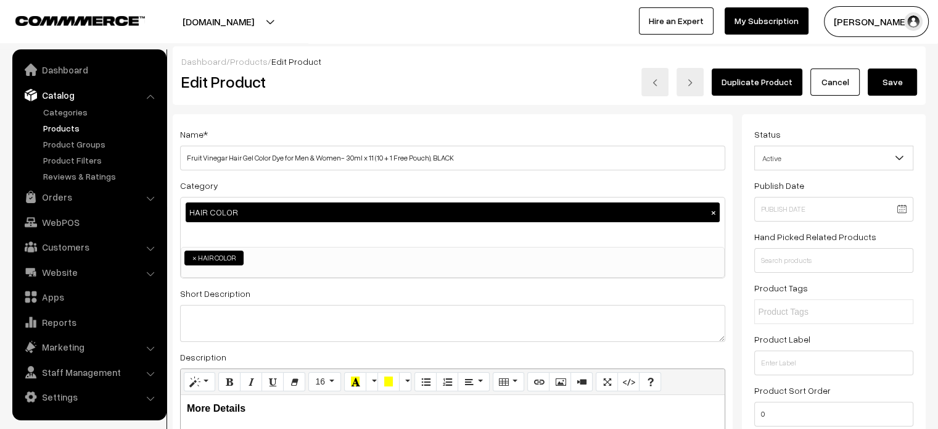
click at [902, 80] on button "Save" at bounding box center [892, 81] width 49 height 27
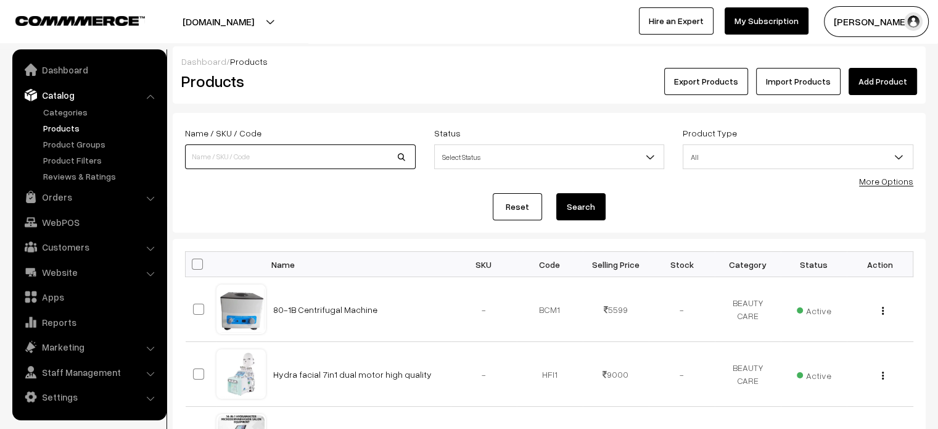
paste input "Lavender Hair Color Dye Gel Natural Color for Men and Women Hair - Black 1000 ml"
click at [293, 155] on input "Lavender Hair Color Dye Gel Natural Color for Men and Women Hair - Black 1000 ml" at bounding box center [300, 156] width 231 height 25
type input "Lavender Hair Color Dye Gel Natural Color for Men and Women Hair - Black 1000 ml"
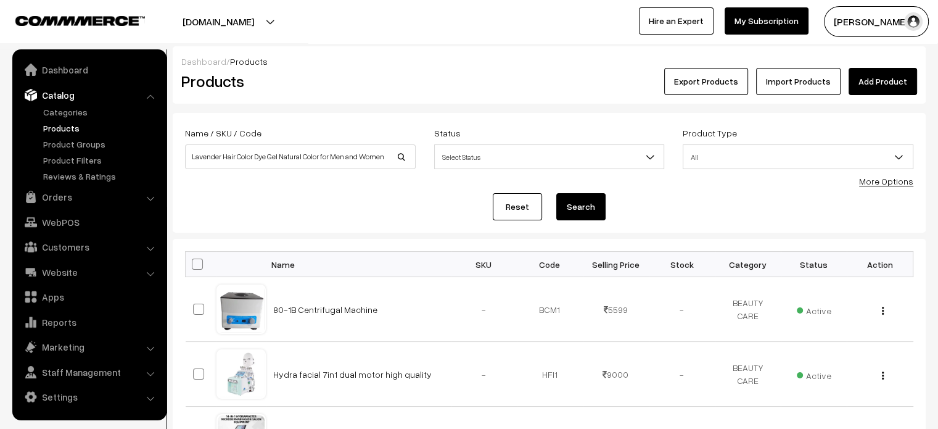
click at [587, 204] on button "Search" at bounding box center [580, 206] width 49 height 27
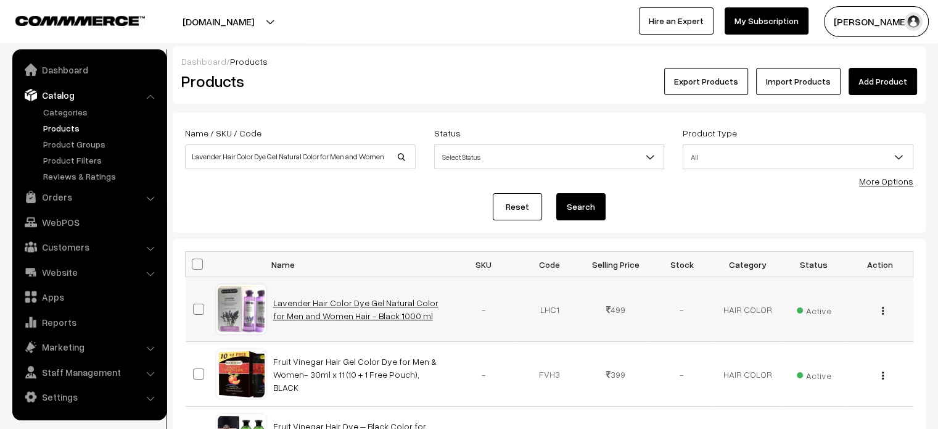
click at [296, 305] on link "Lavender Hair Color Dye Gel Natural Color for Men and Women Hair - Black 1000 ml" at bounding box center [355, 308] width 165 height 23
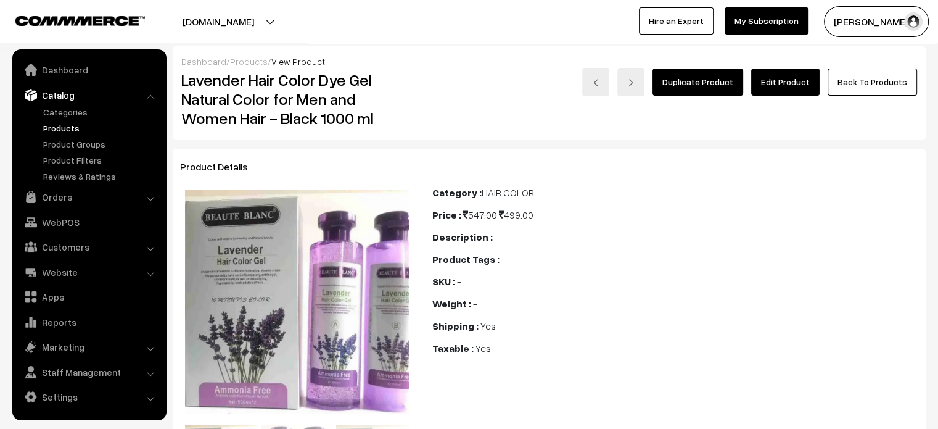
click at [787, 88] on link "Edit Product" at bounding box center [785, 81] width 68 height 27
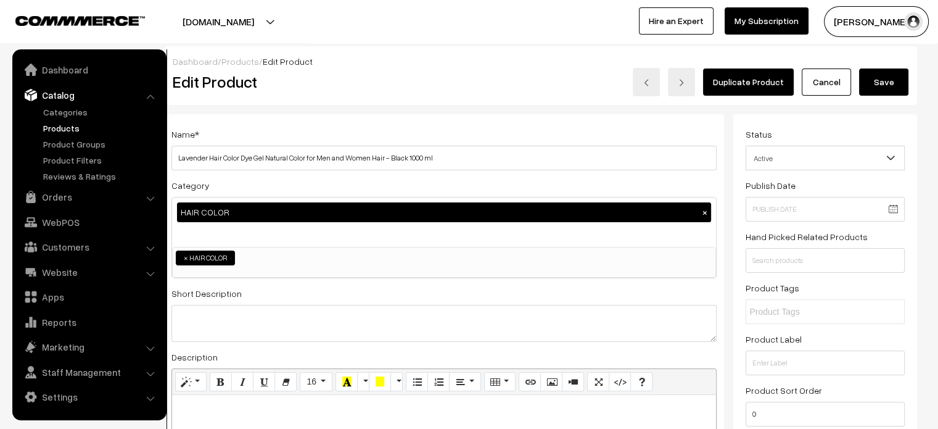
scroll to position [0, 8]
click at [659, 178] on div "Category HAIR COLOR × SKIN CARE COSMETIC SPORTS HOME DECORATION cupping Acupunc…" at bounding box center [444, 228] width 545 height 101
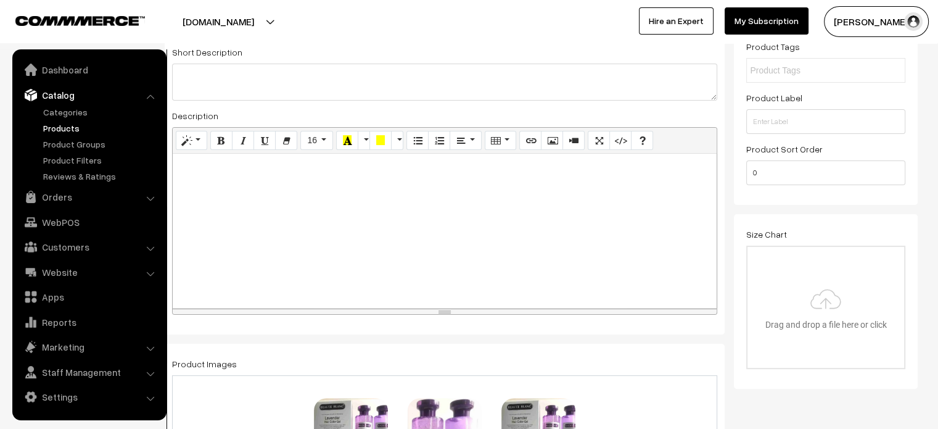
scroll to position [163, 0]
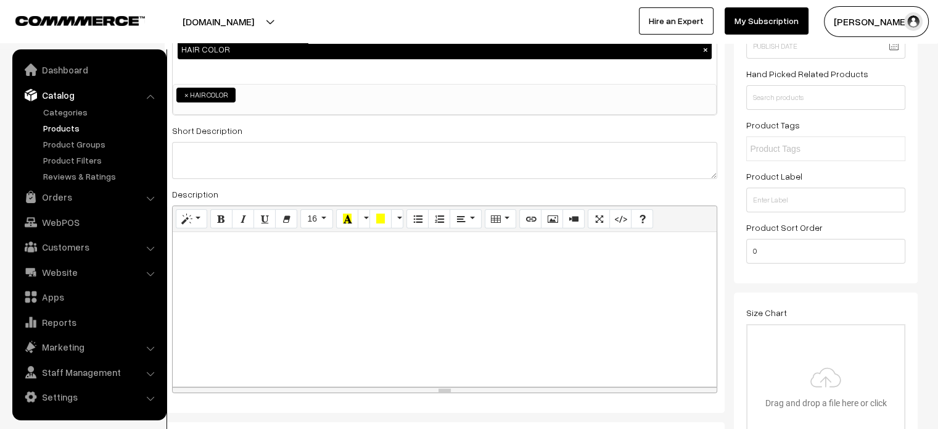
click at [240, 263] on div at bounding box center [445, 309] width 544 height 154
paste div
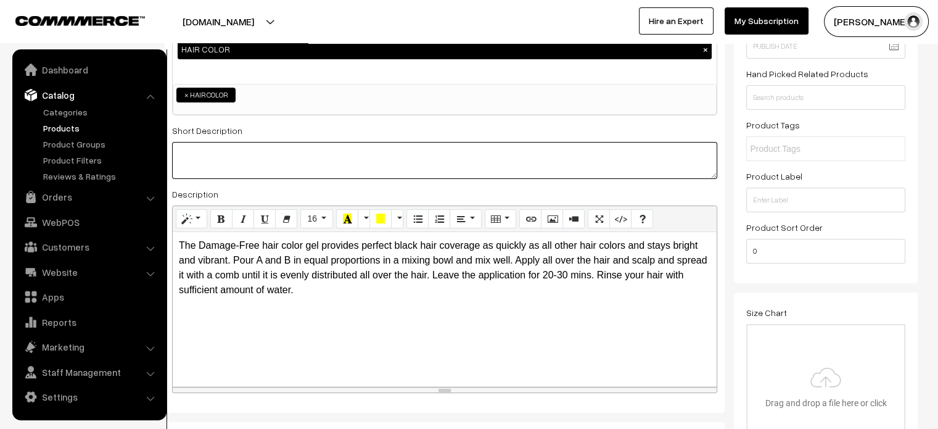
click at [289, 157] on textarea at bounding box center [444, 160] width 545 height 37
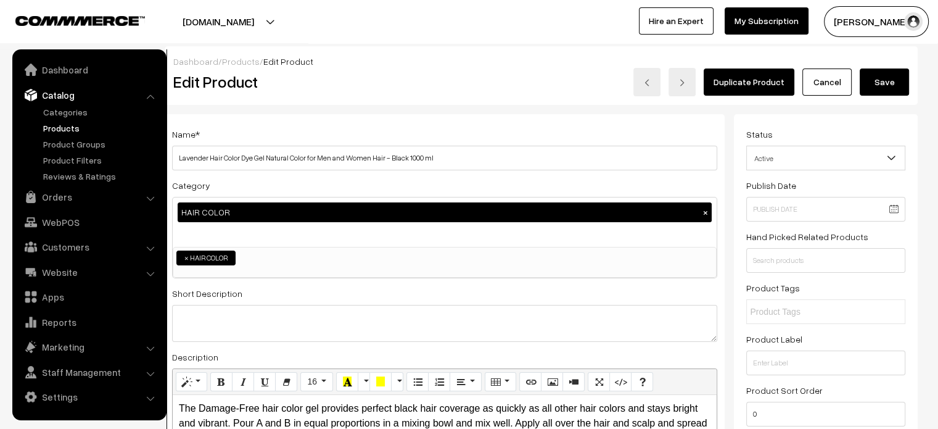
click at [885, 84] on button "Save" at bounding box center [884, 81] width 49 height 27
